Goal: Information Seeking & Learning: Check status

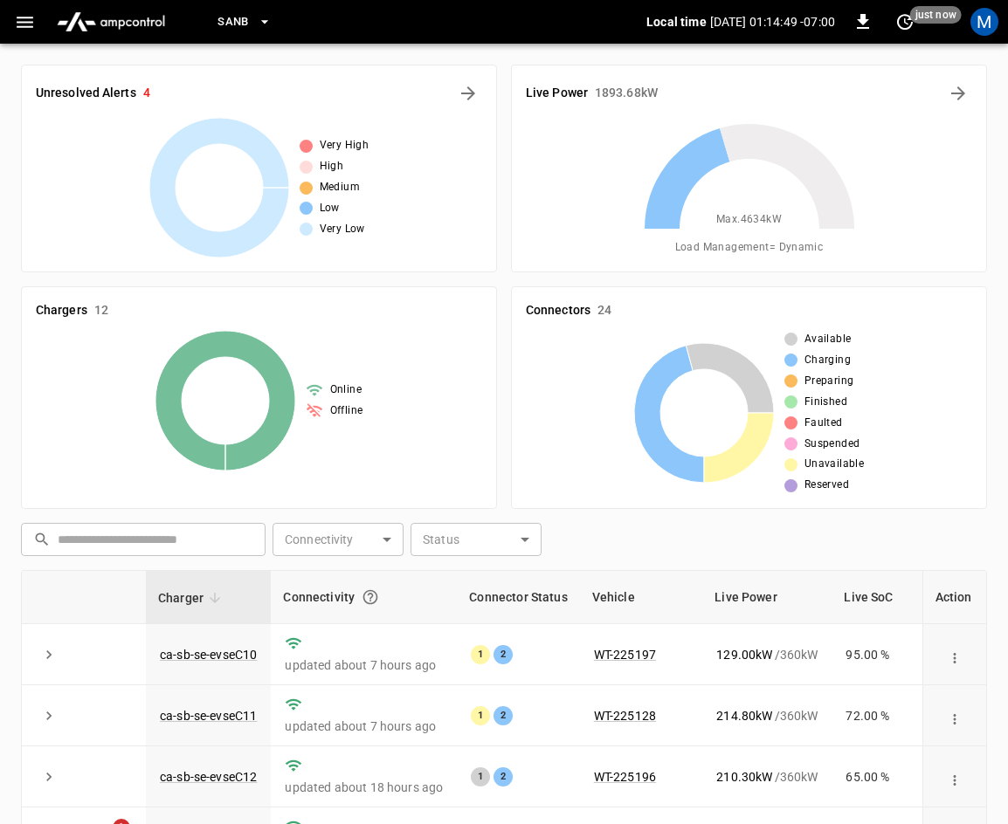
scroll to position [390, 0]
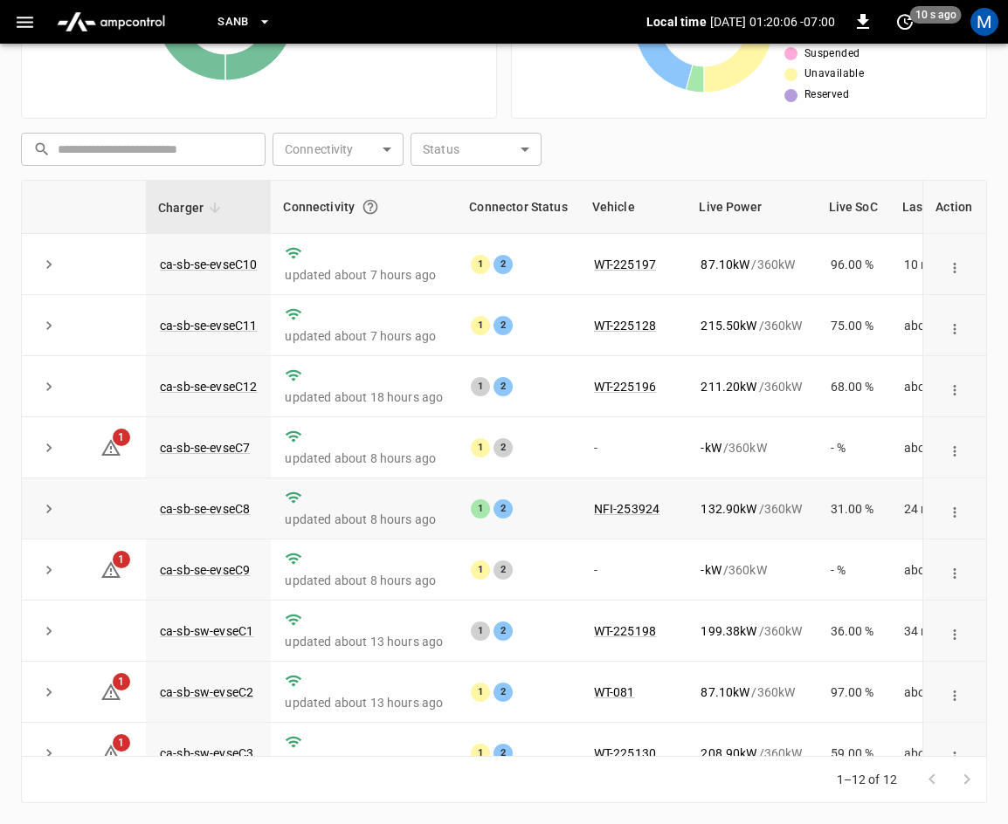
click at [40, 512] on icon "expand row" at bounding box center [48, 508] width 17 height 17
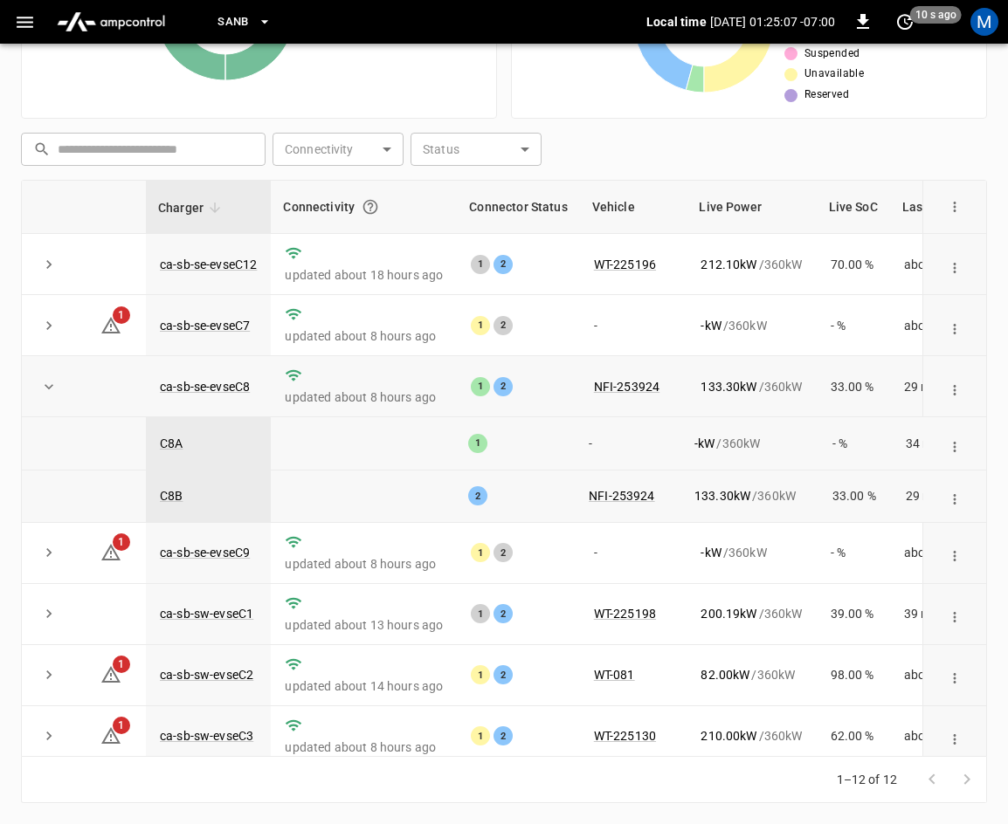
scroll to position [0, 0]
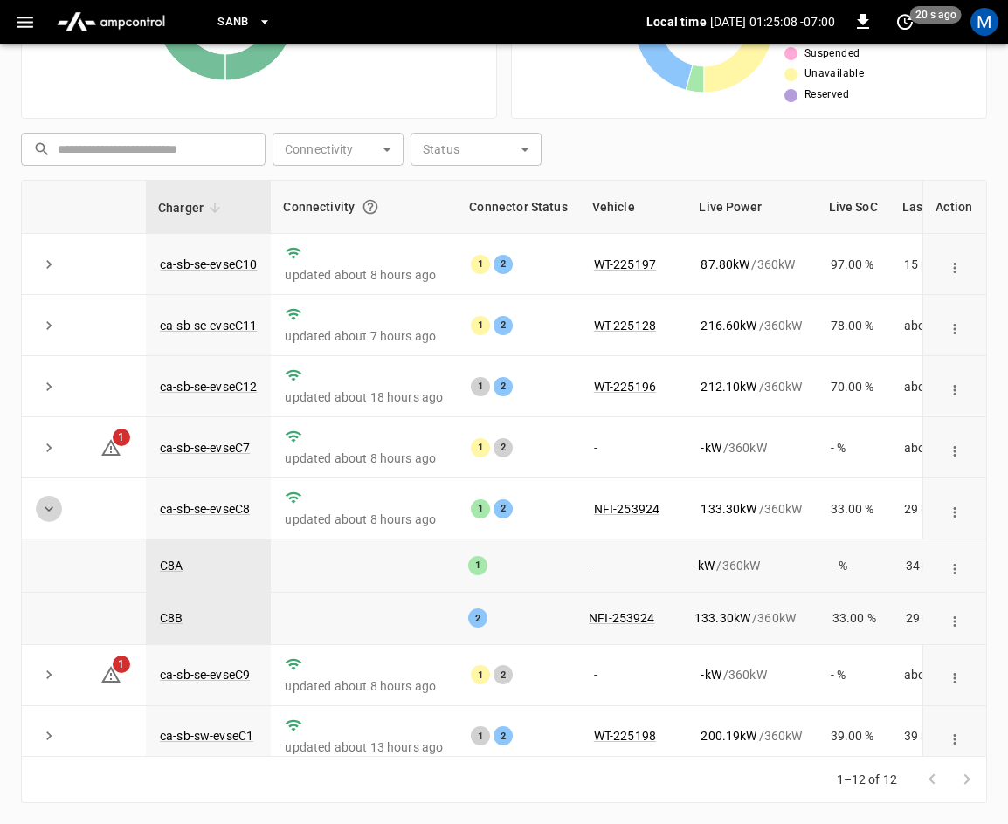
click at [55, 513] on icon "expand row" at bounding box center [48, 508] width 17 height 17
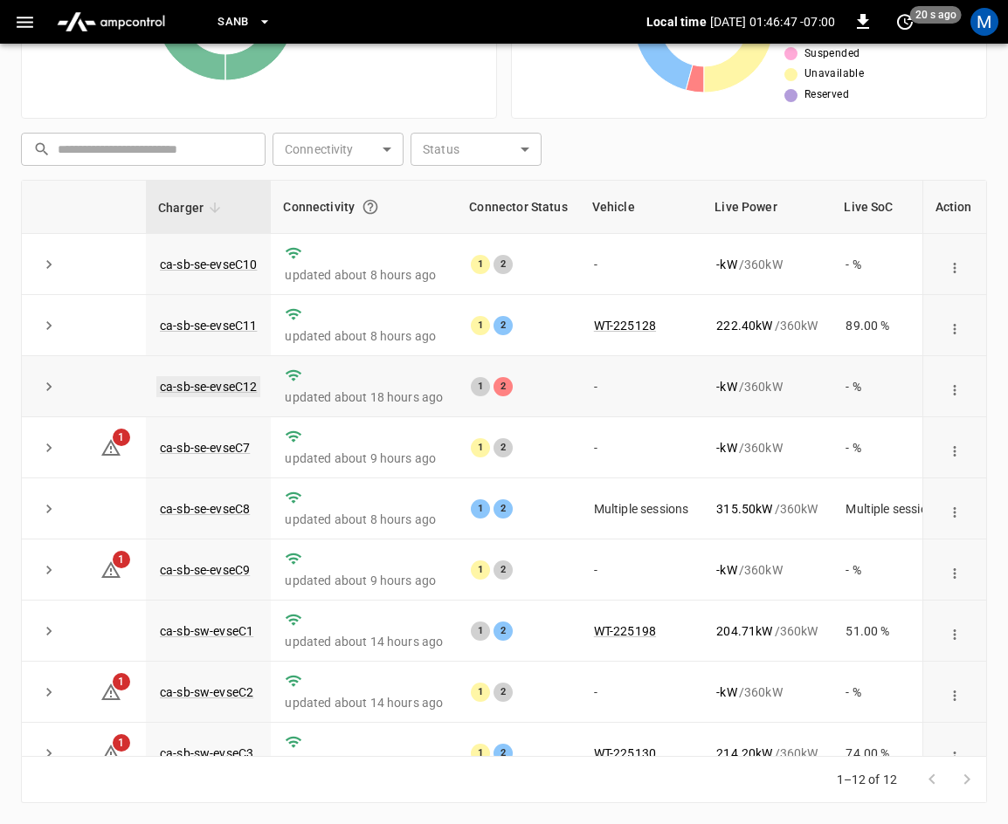
click at [203, 382] on link "ca-sb-se-evseC12" at bounding box center [208, 386] width 104 height 21
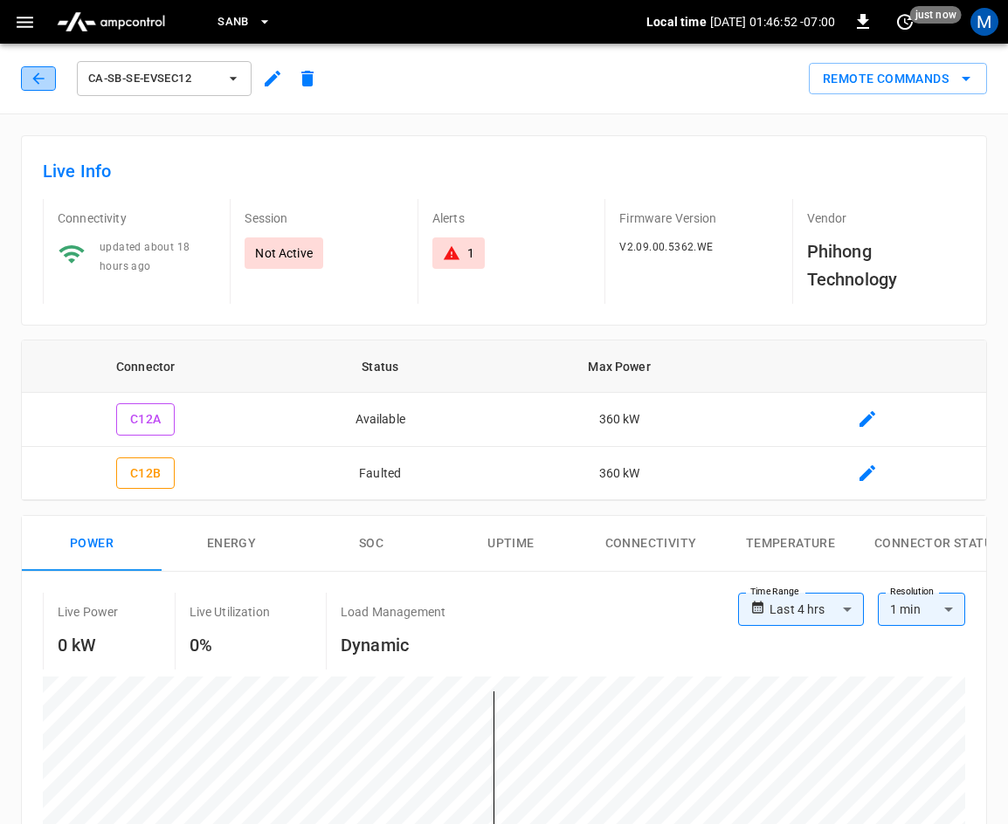
click at [39, 85] on icon "button" at bounding box center [38, 78] width 17 height 17
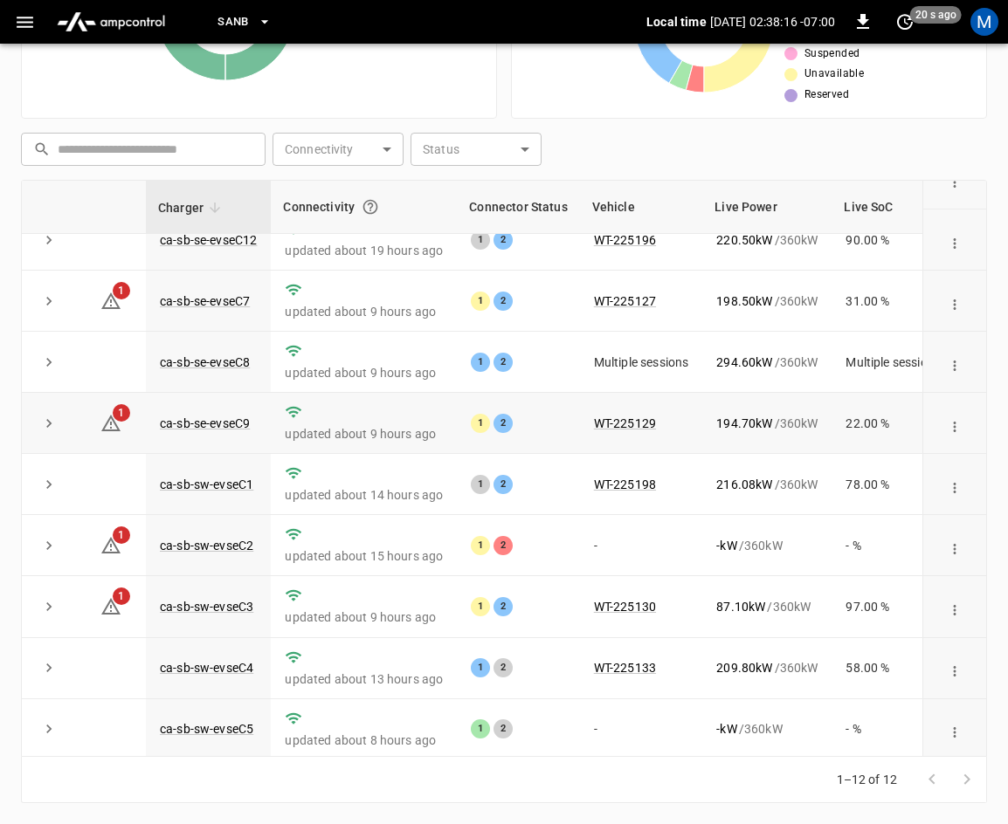
scroll to position [232, 0]
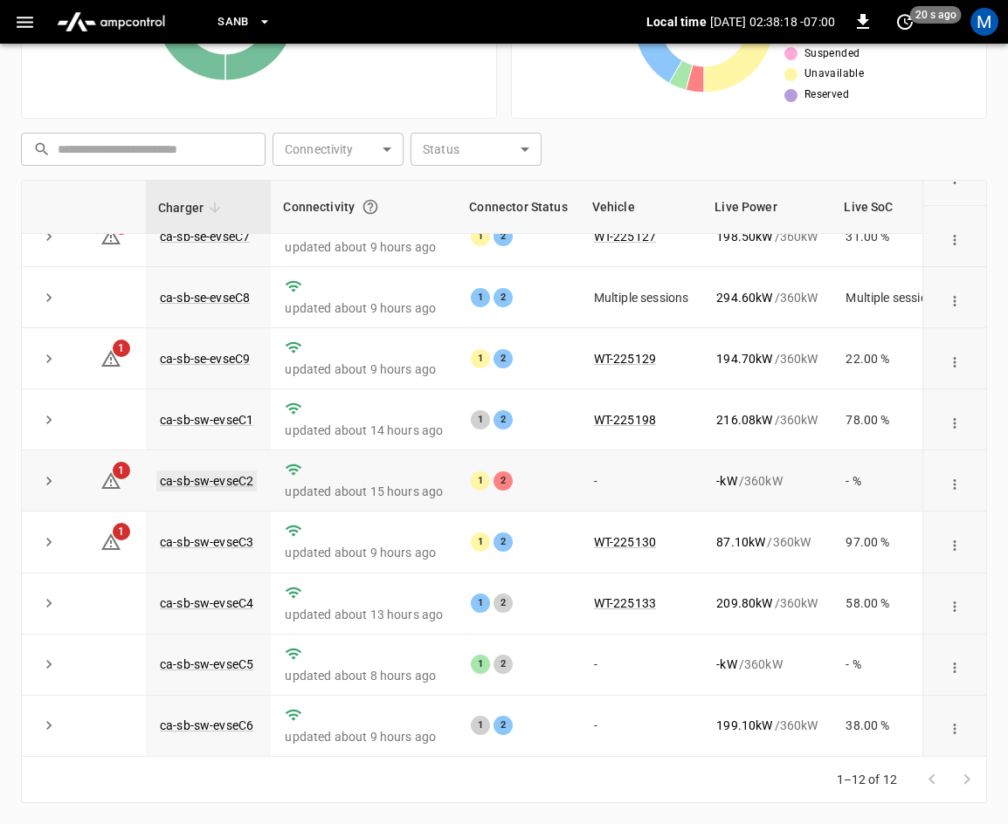
click at [222, 471] on link "ca-sb-sw-evseC2" at bounding box center [206, 481] width 100 height 21
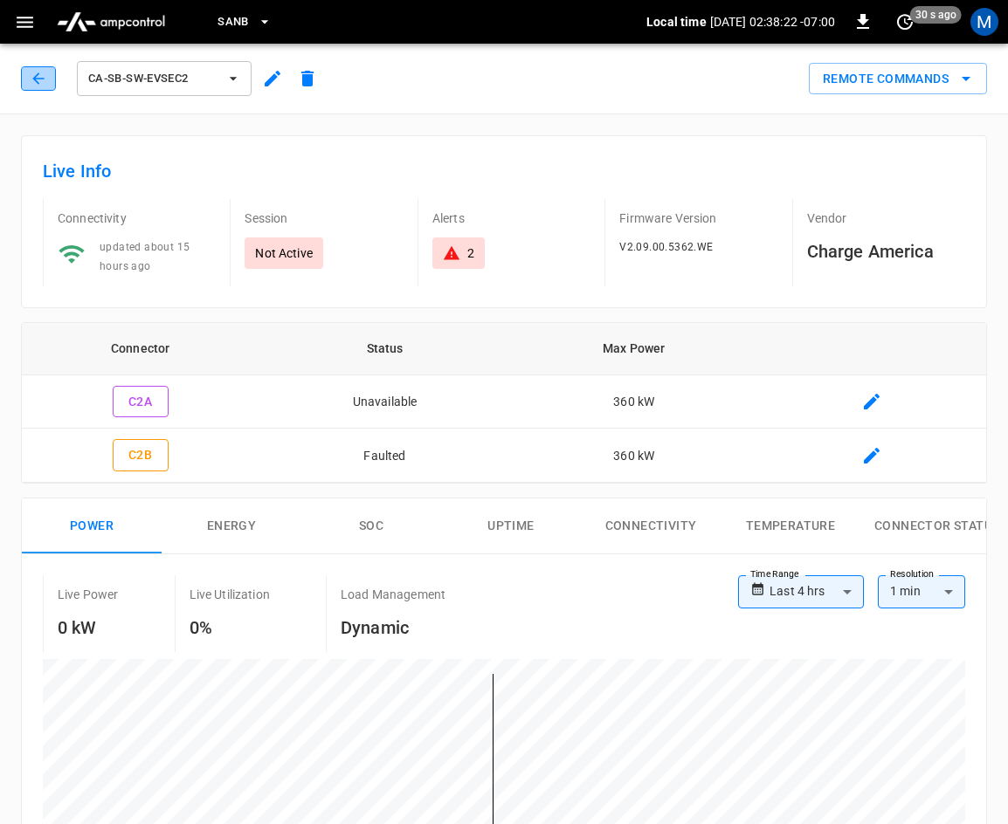
click at [28, 78] on button "button" at bounding box center [38, 78] width 35 height 24
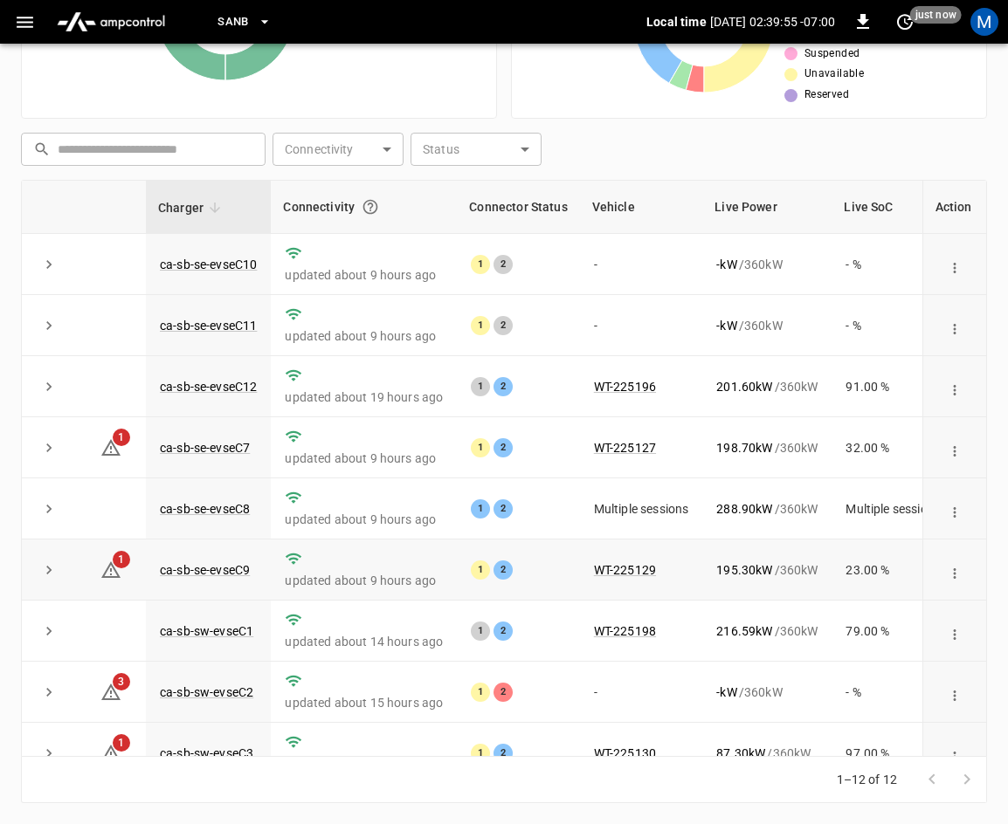
scroll to position [232, 0]
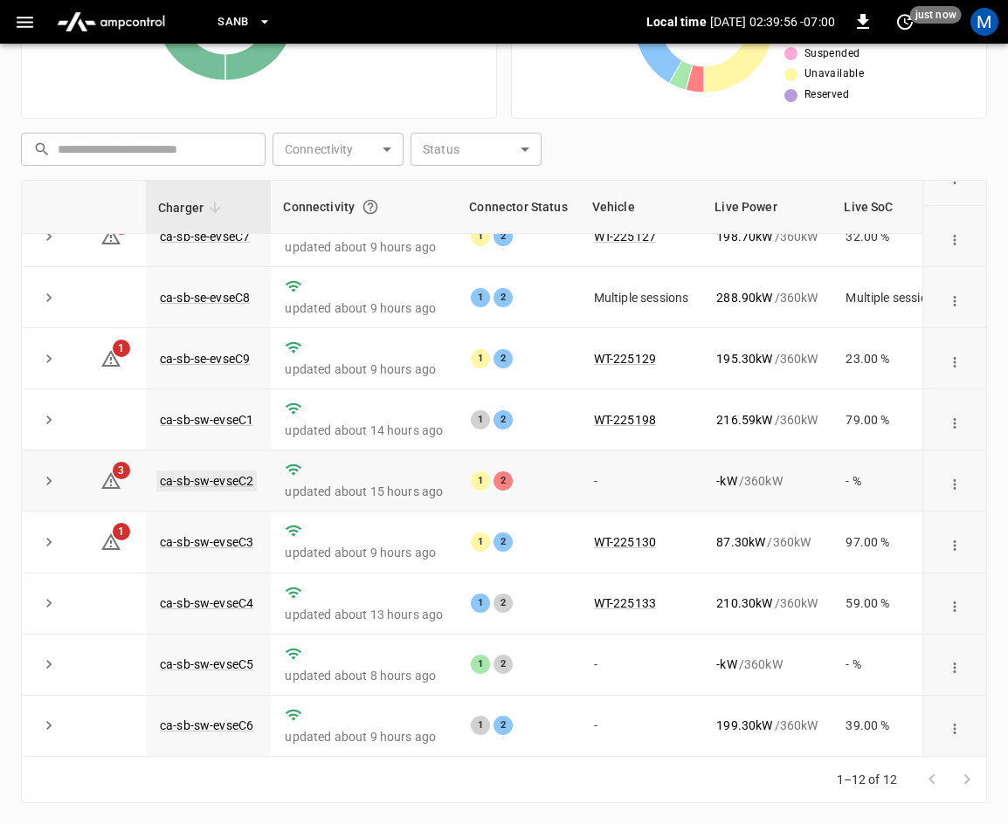
click at [218, 471] on link "ca-sb-sw-evseC2" at bounding box center [206, 481] width 100 height 21
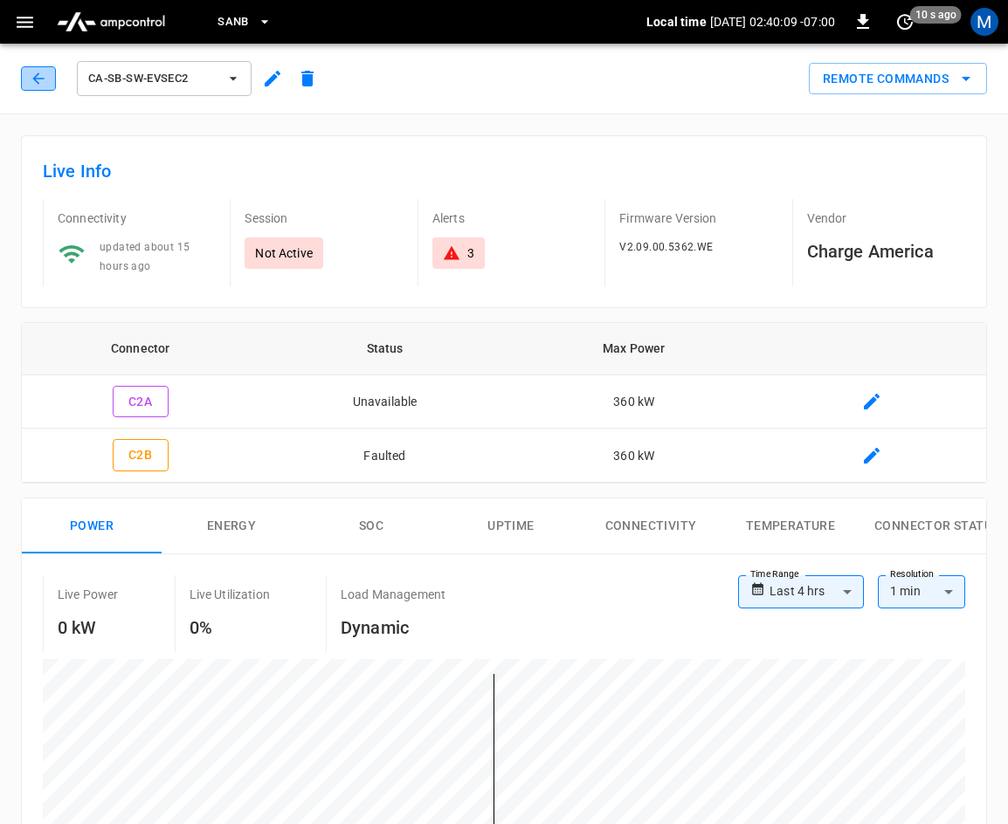
click at [35, 77] on icon "button" at bounding box center [37, 77] width 11 height 11
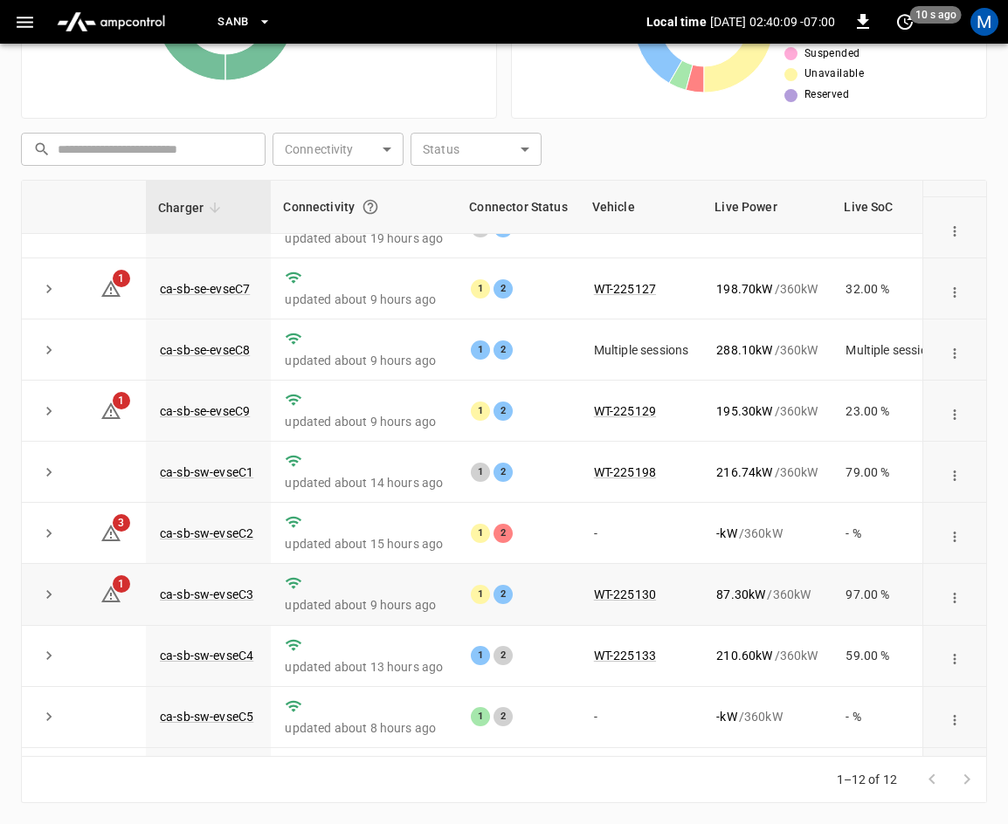
scroll to position [232, 0]
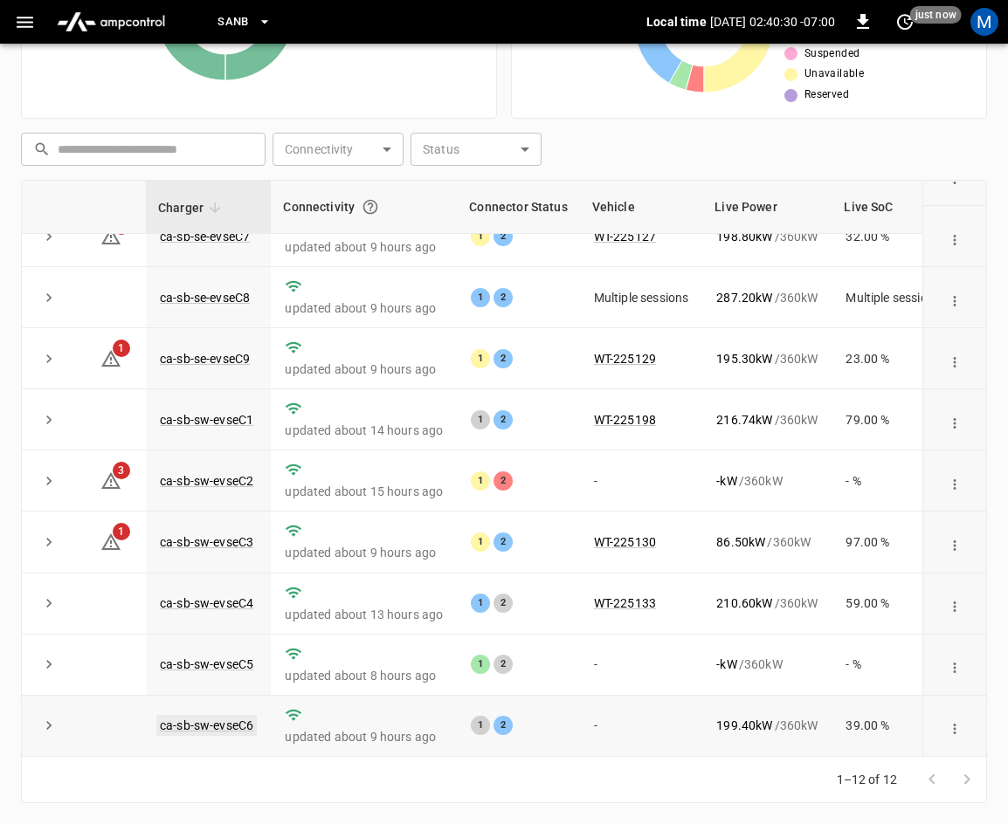
click at [232, 715] on link "ca-sb-sw-evseC6" at bounding box center [206, 725] width 100 height 21
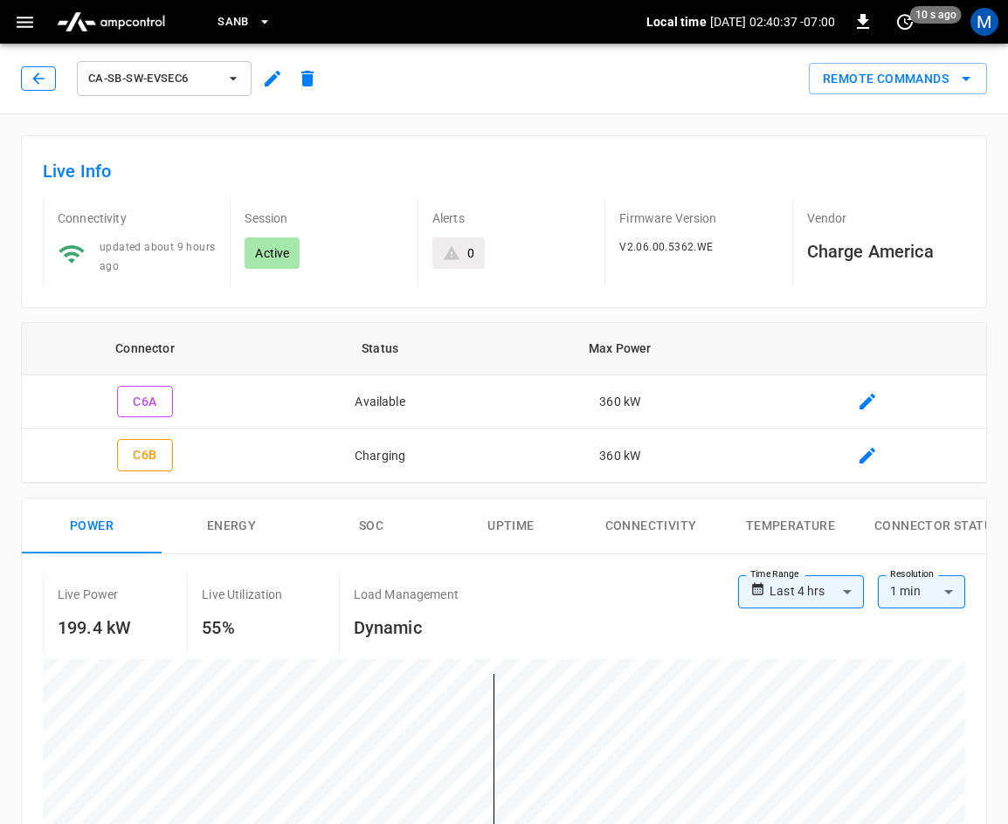
click at [31, 79] on icon "button" at bounding box center [38, 78] width 17 height 17
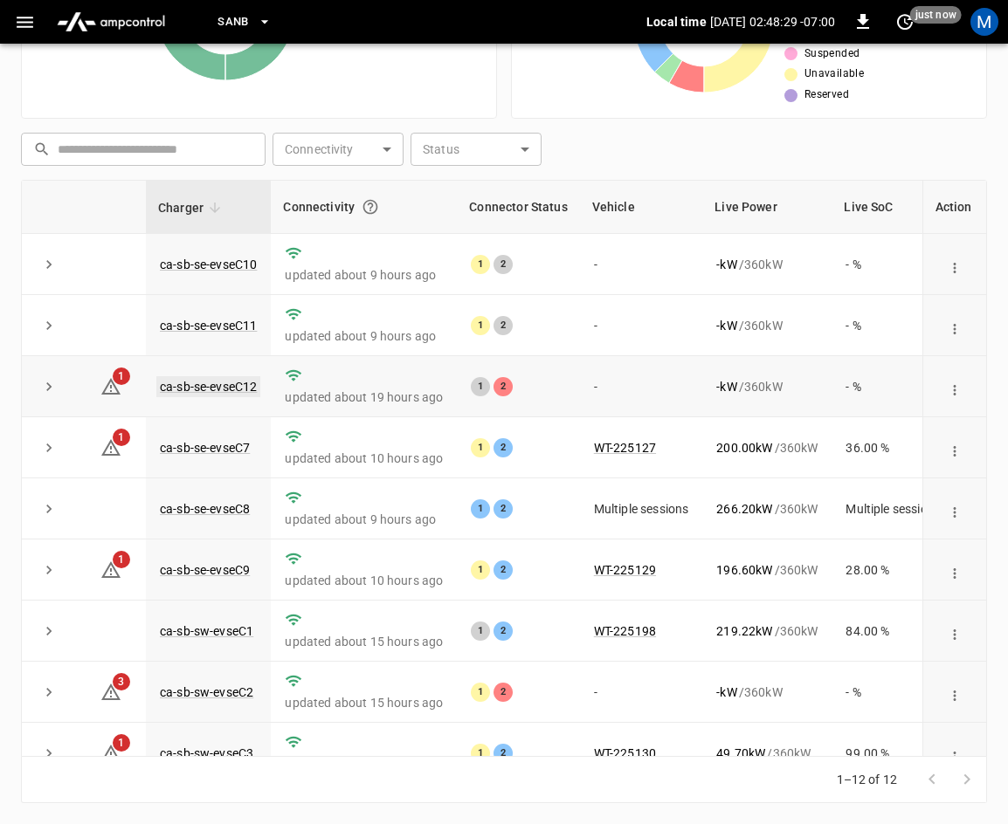
click at [232, 389] on link "ca-sb-se-evseC12" at bounding box center [208, 386] width 104 height 21
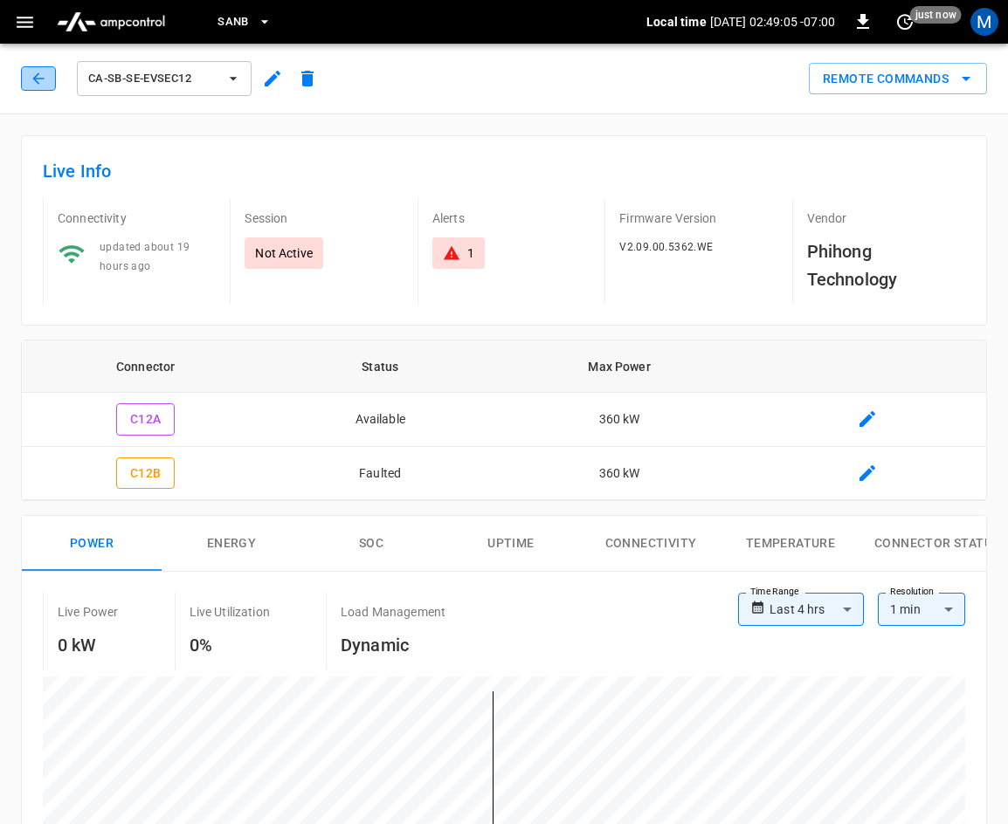
click at [38, 73] on icon "button" at bounding box center [38, 78] width 17 height 17
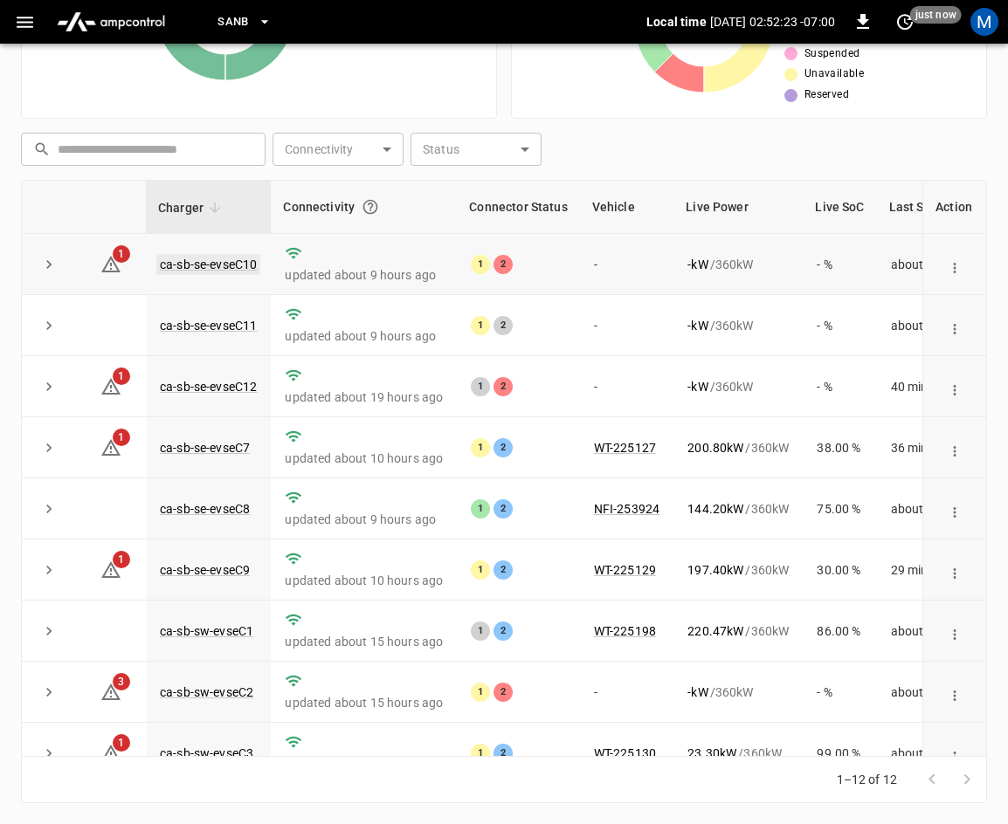
click at [226, 259] on link "ca-sb-se-evseC10" at bounding box center [208, 264] width 104 height 21
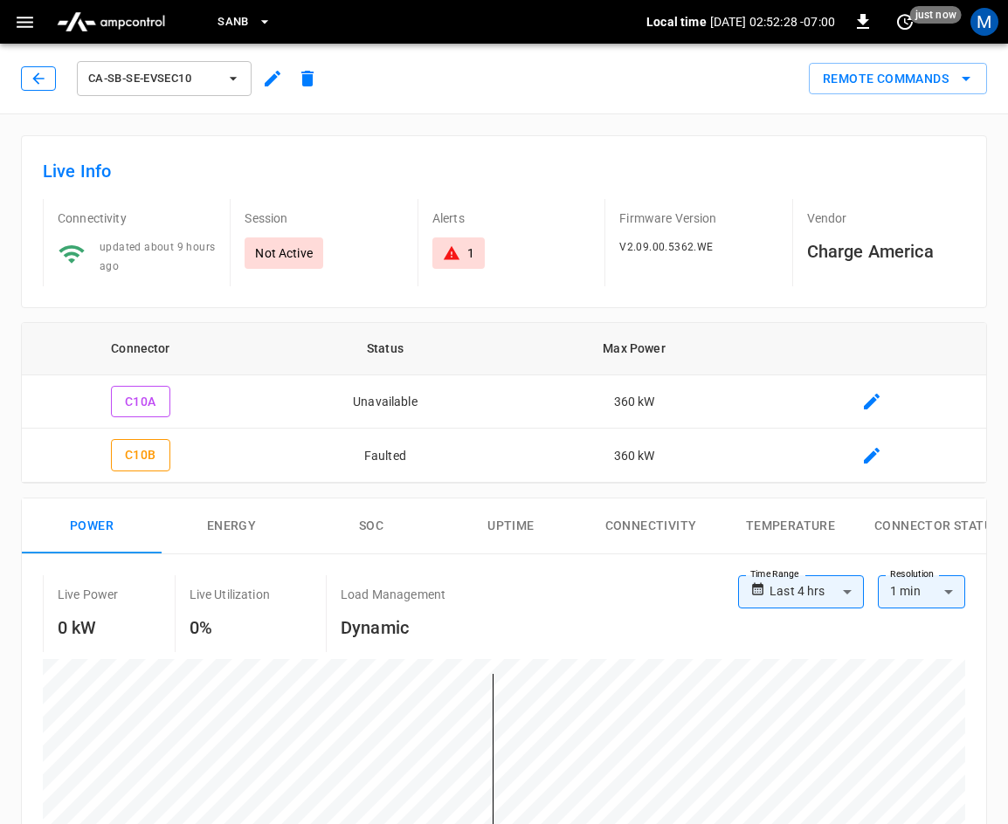
click at [45, 86] on icon "button" at bounding box center [38, 78] width 17 height 17
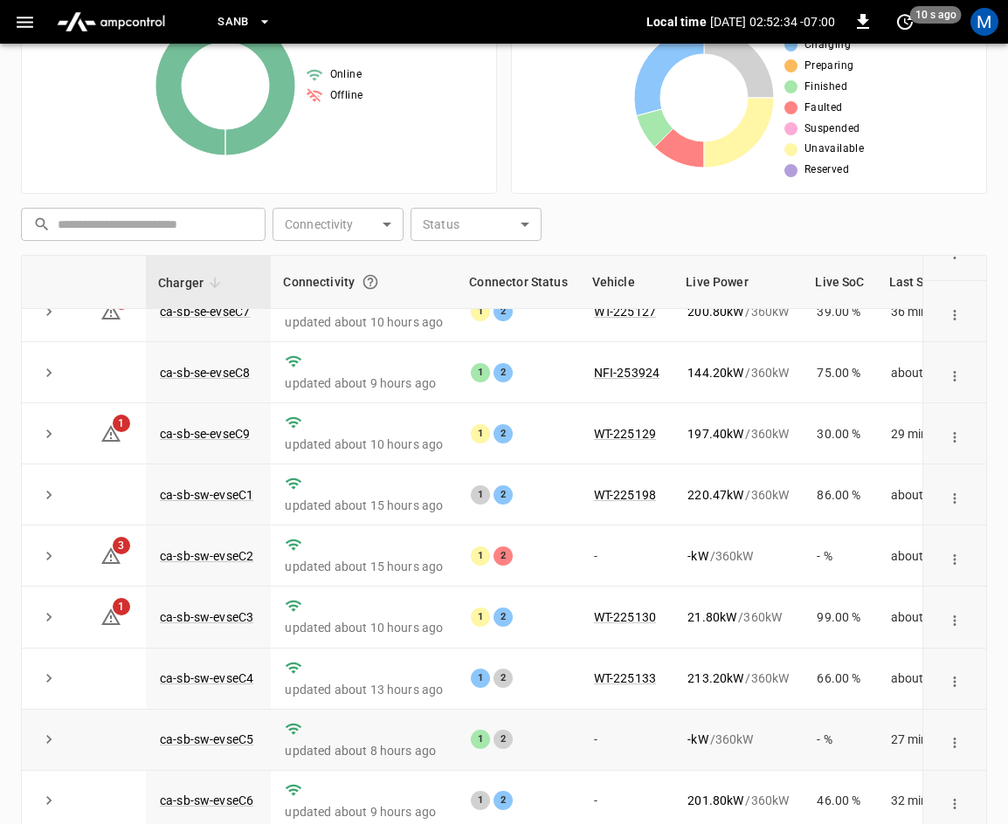
scroll to position [390, 0]
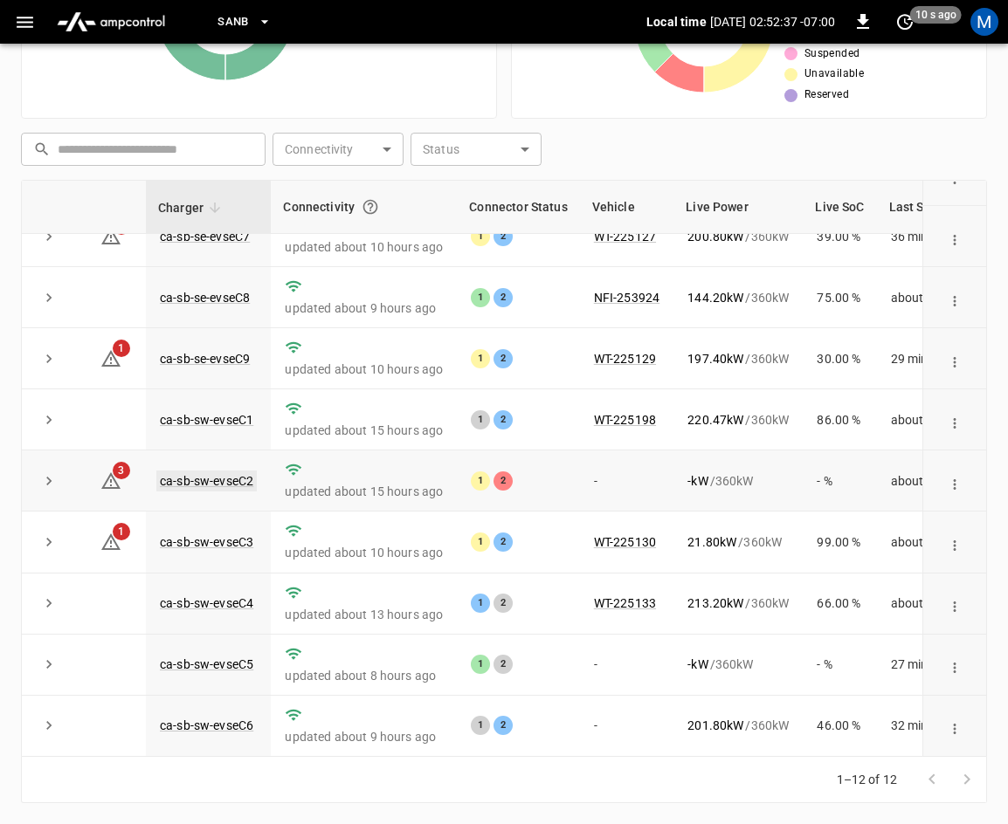
click at [248, 471] on link "ca-sb-sw-evseC2" at bounding box center [206, 481] width 100 height 21
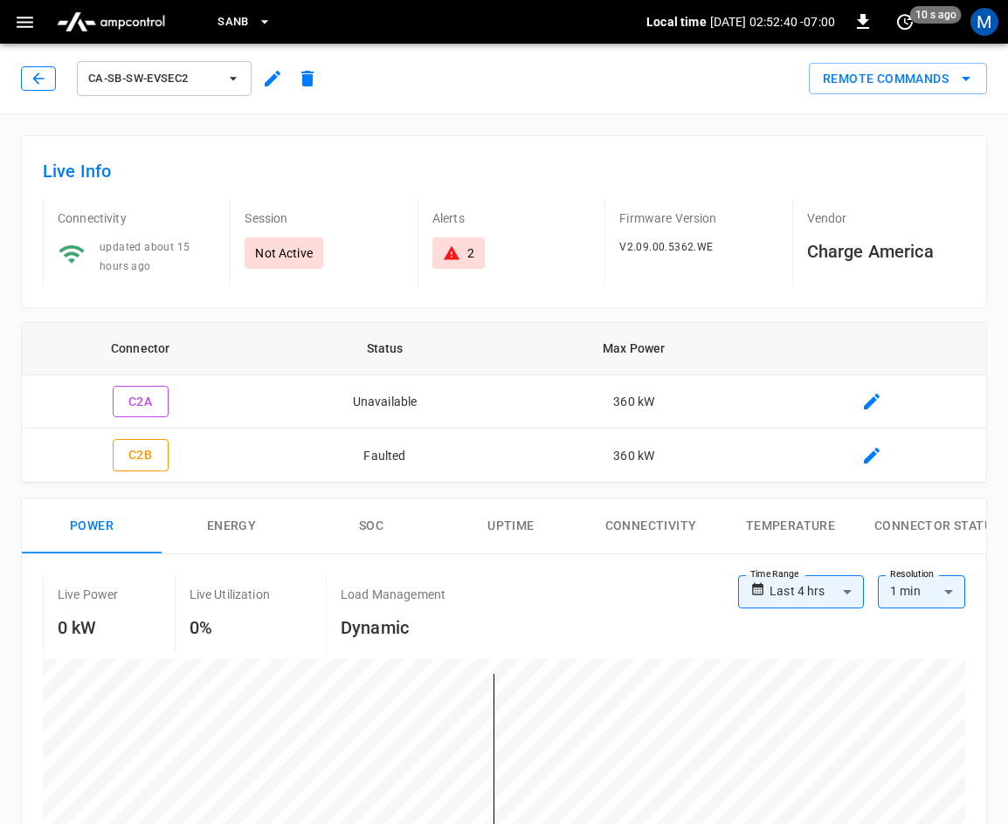
click at [30, 74] on icon "button" at bounding box center [38, 78] width 17 height 17
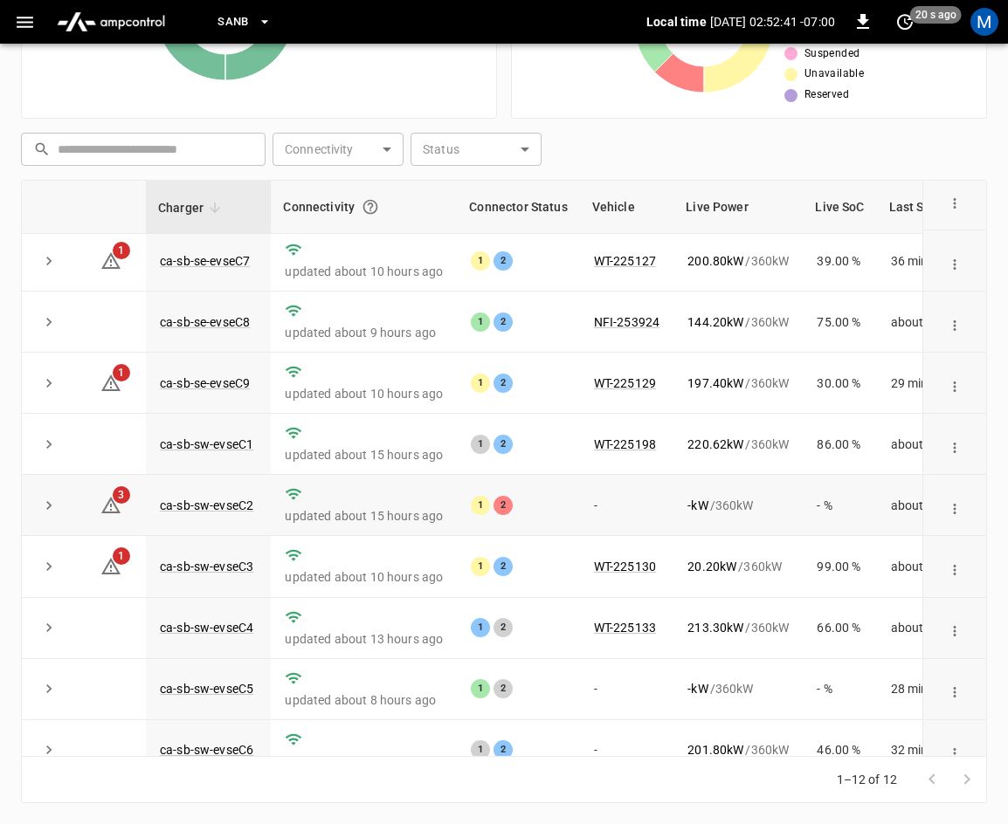
scroll to position [232, 0]
